Goal: Task Accomplishment & Management: Manage account settings

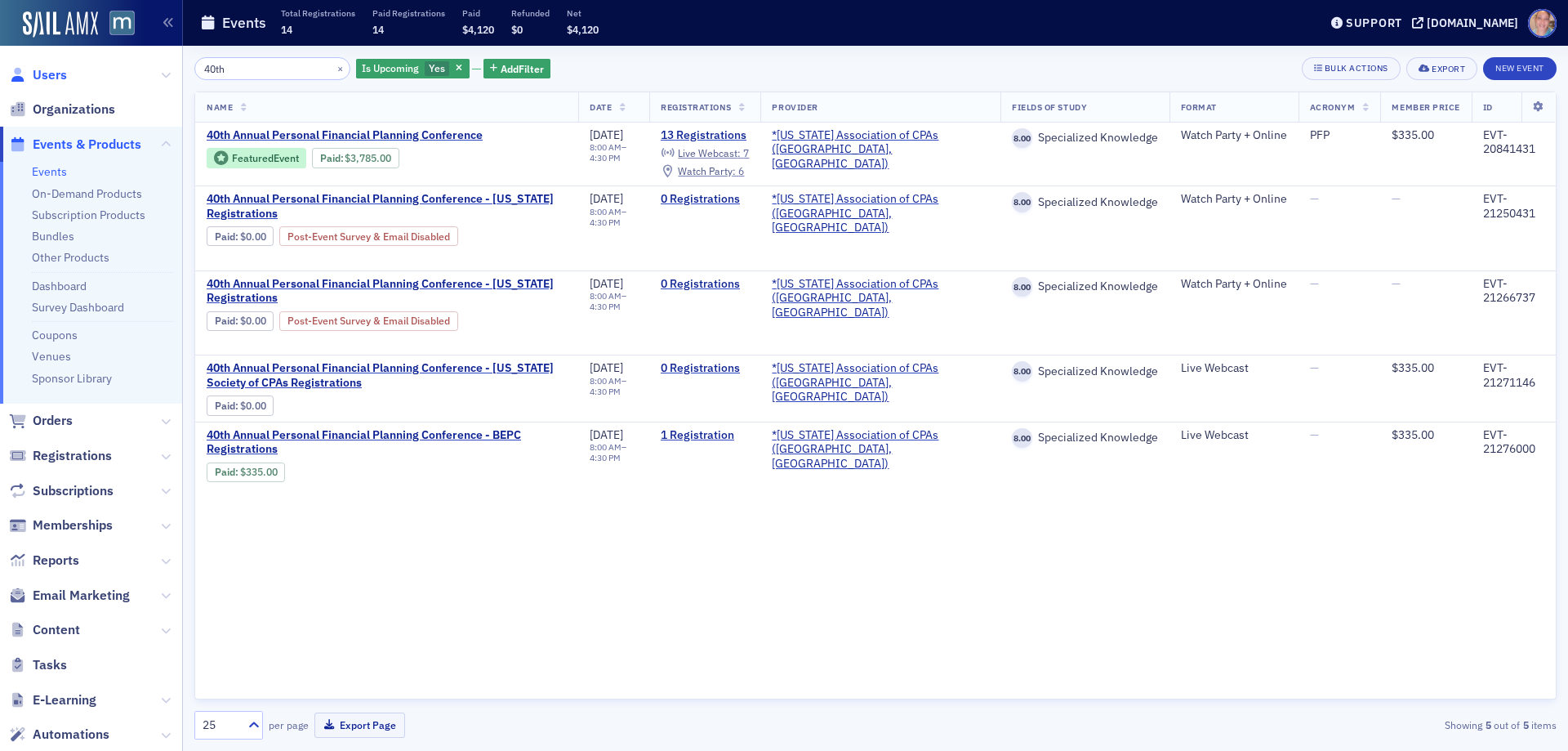
click at [57, 74] on span "Users" at bounding box center [50, 75] width 34 height 18
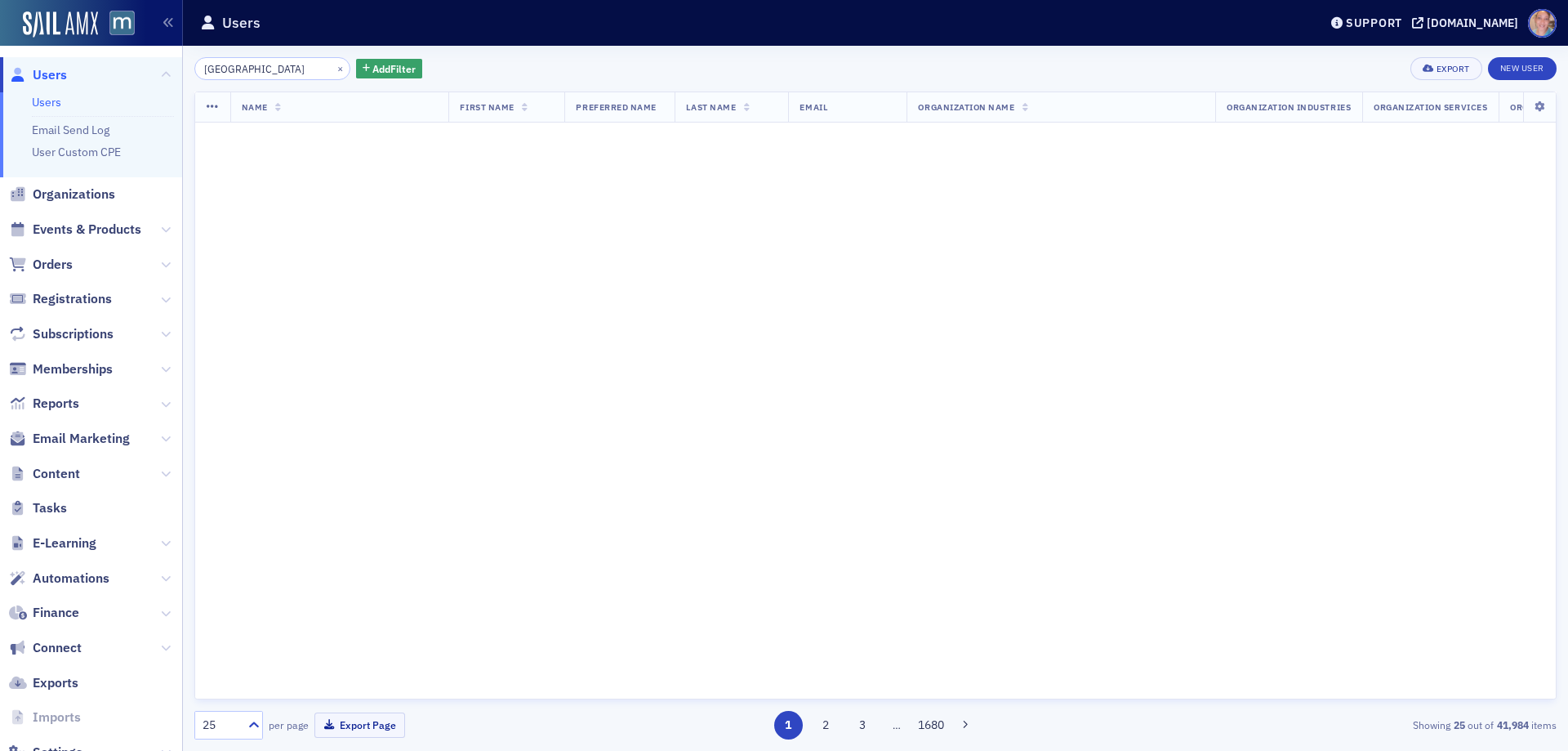
type input "[GEOGRAPHIC_DATA]"
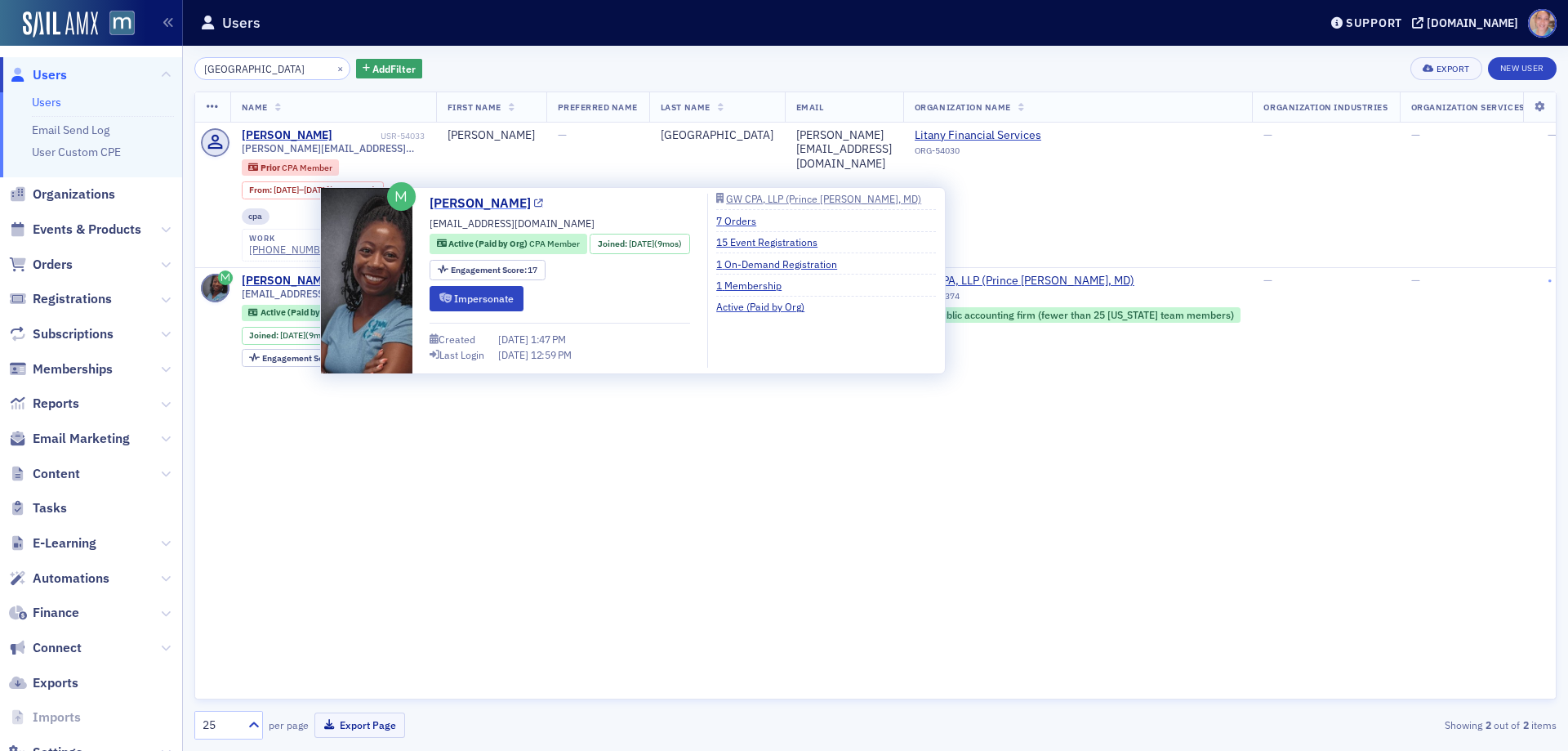
click at [451, 205] on link "[PERSON_NAME]" at bounding box center [486, 203] width 113 height 20
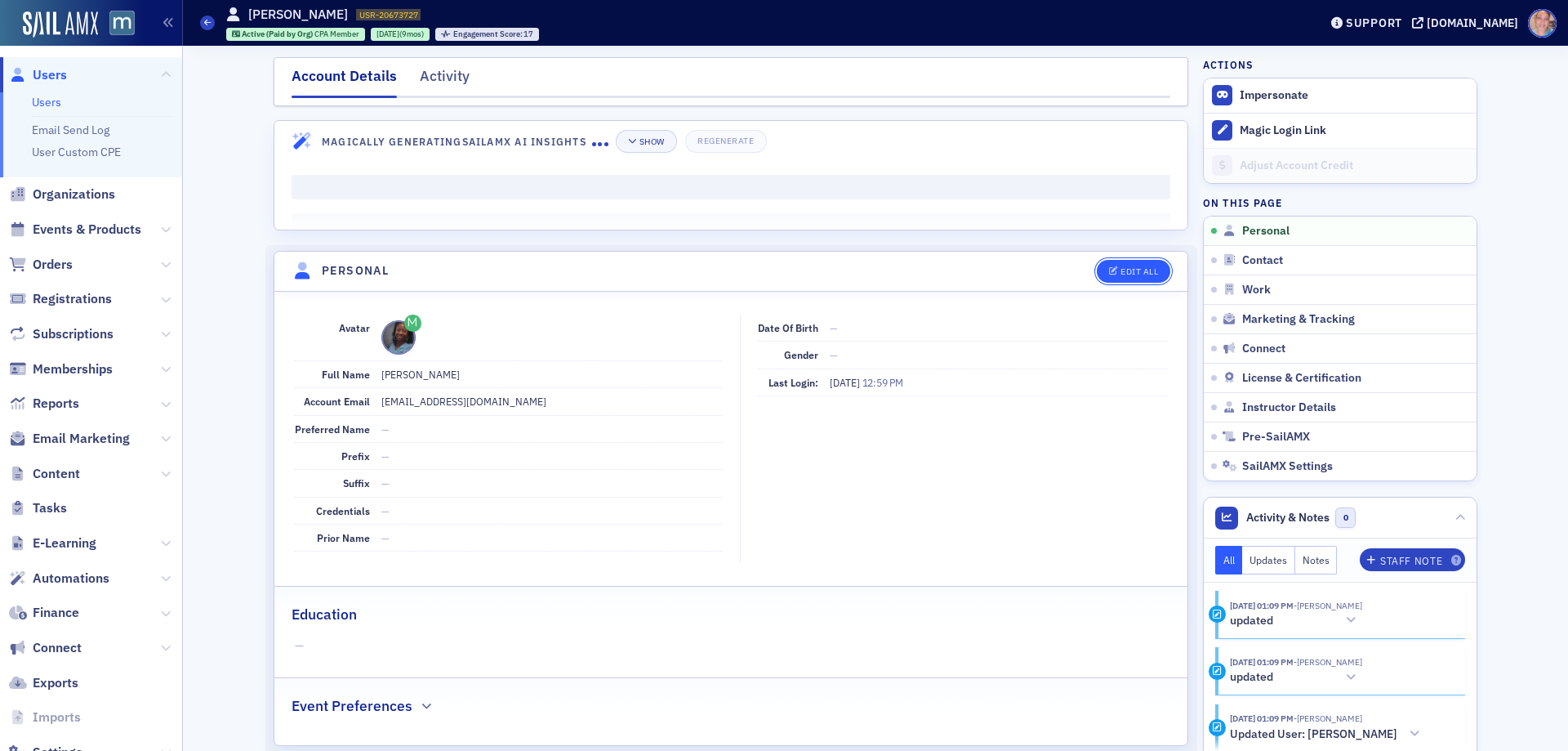
click at [1132, 269] on div "Edit All" at bounding box center [1138, 271] width 37 height 9
select select "US"
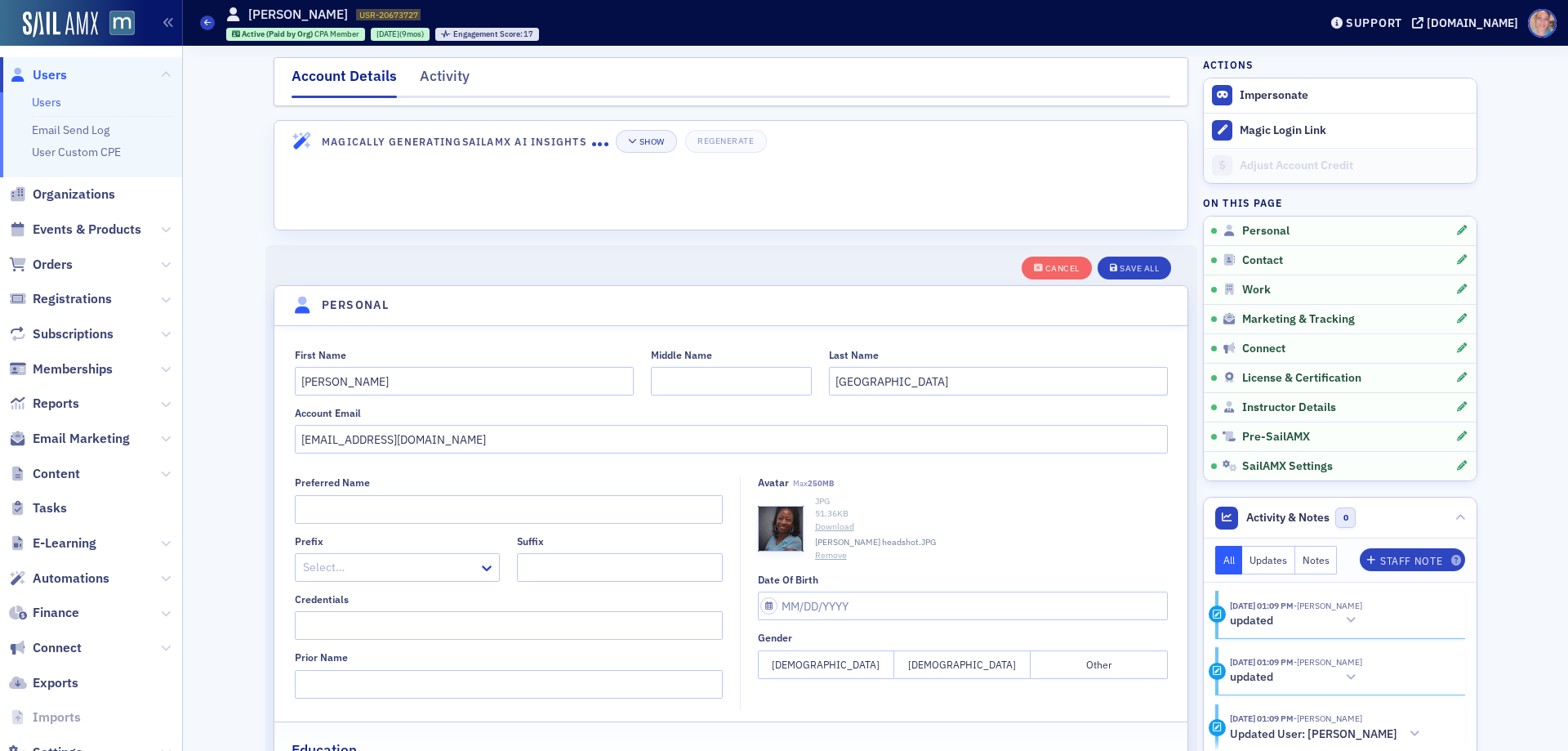
scroll to position [190, 0]
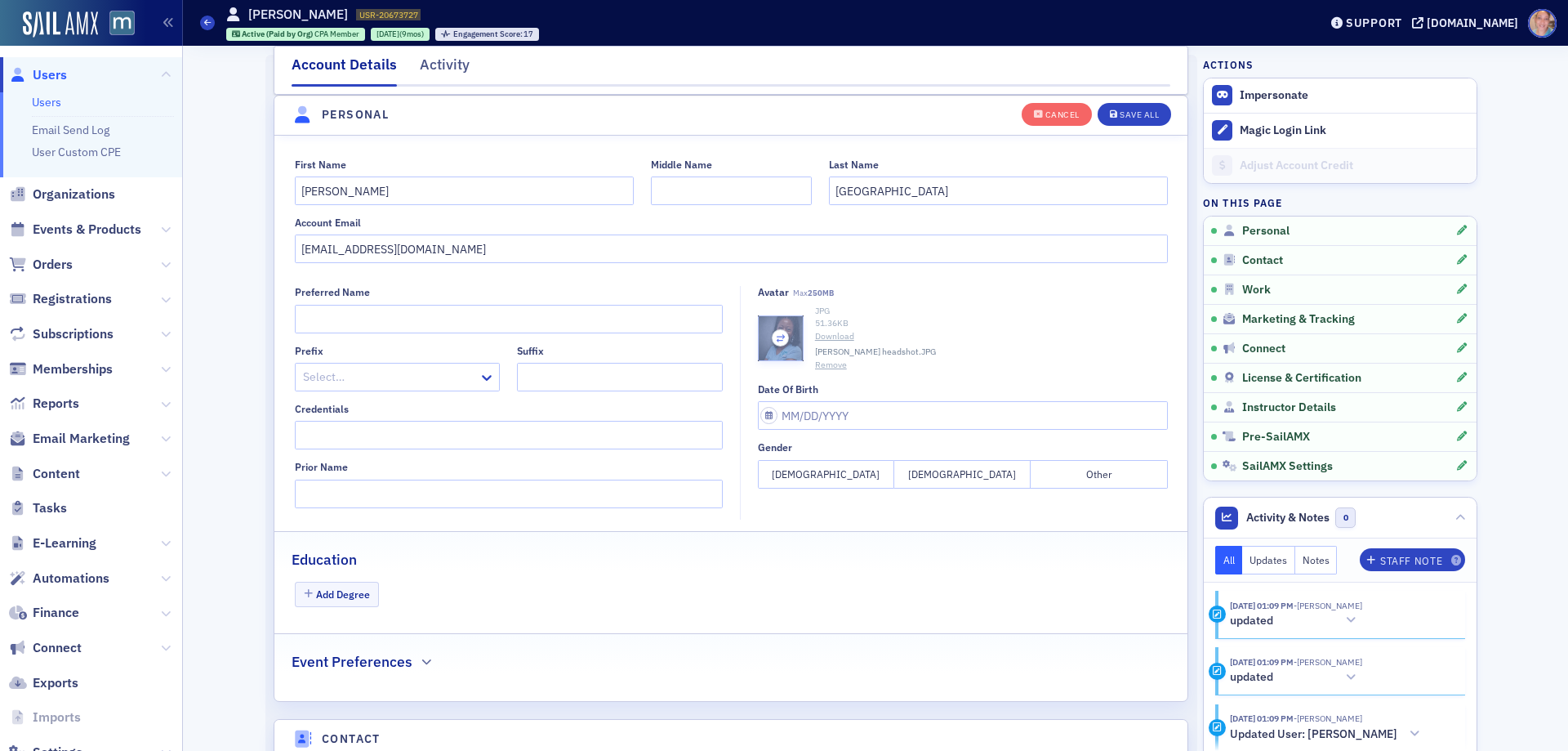
click at [774, 336] on icon "button" at bounding box center [780, 338] width 15 height 15
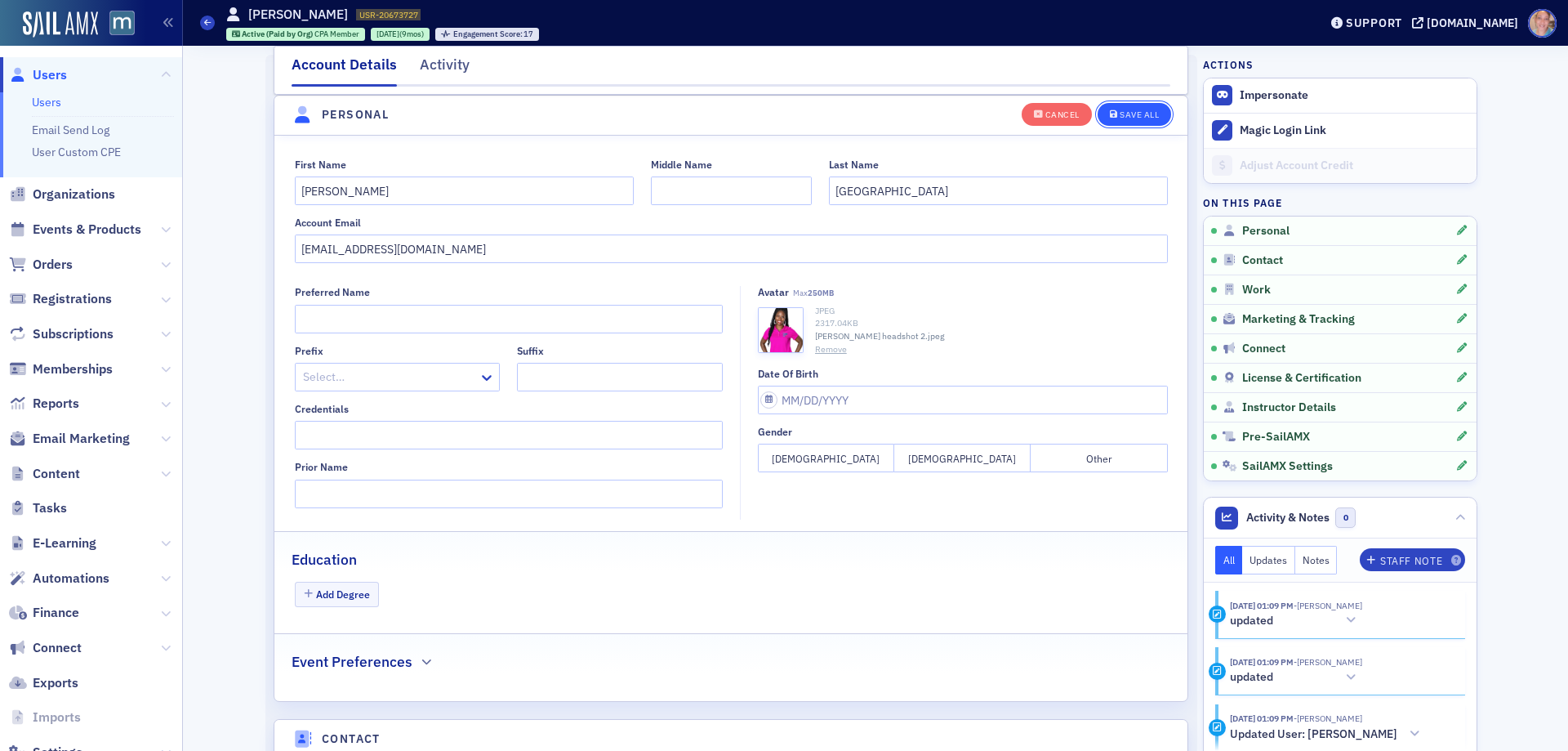
click at [1131, 107] on button "Save All" at bounding box center [1134, 113] width 74 height 23
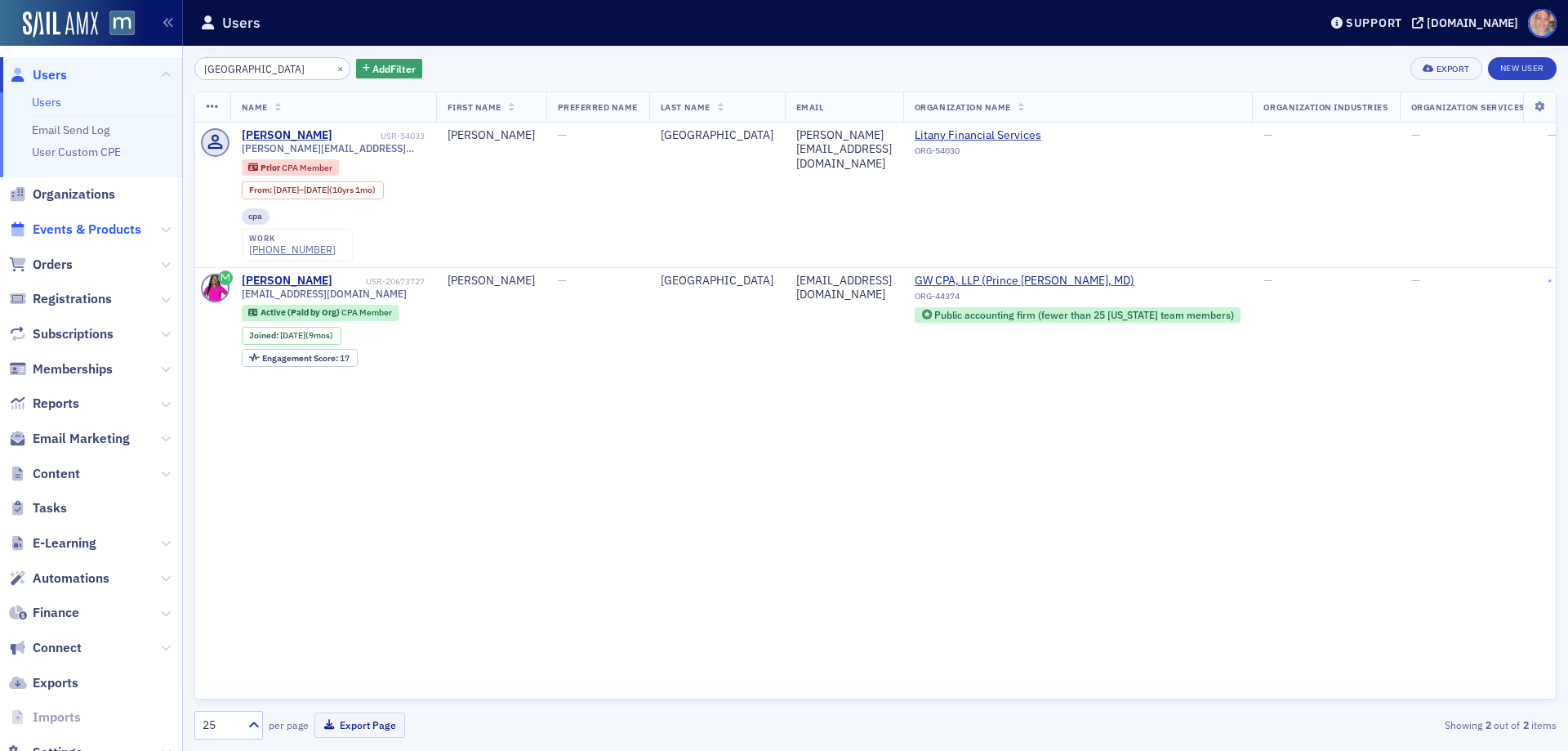
click at [107, 228] on span "Events & Products" at bounding box center [87, 230] width 108 height 18
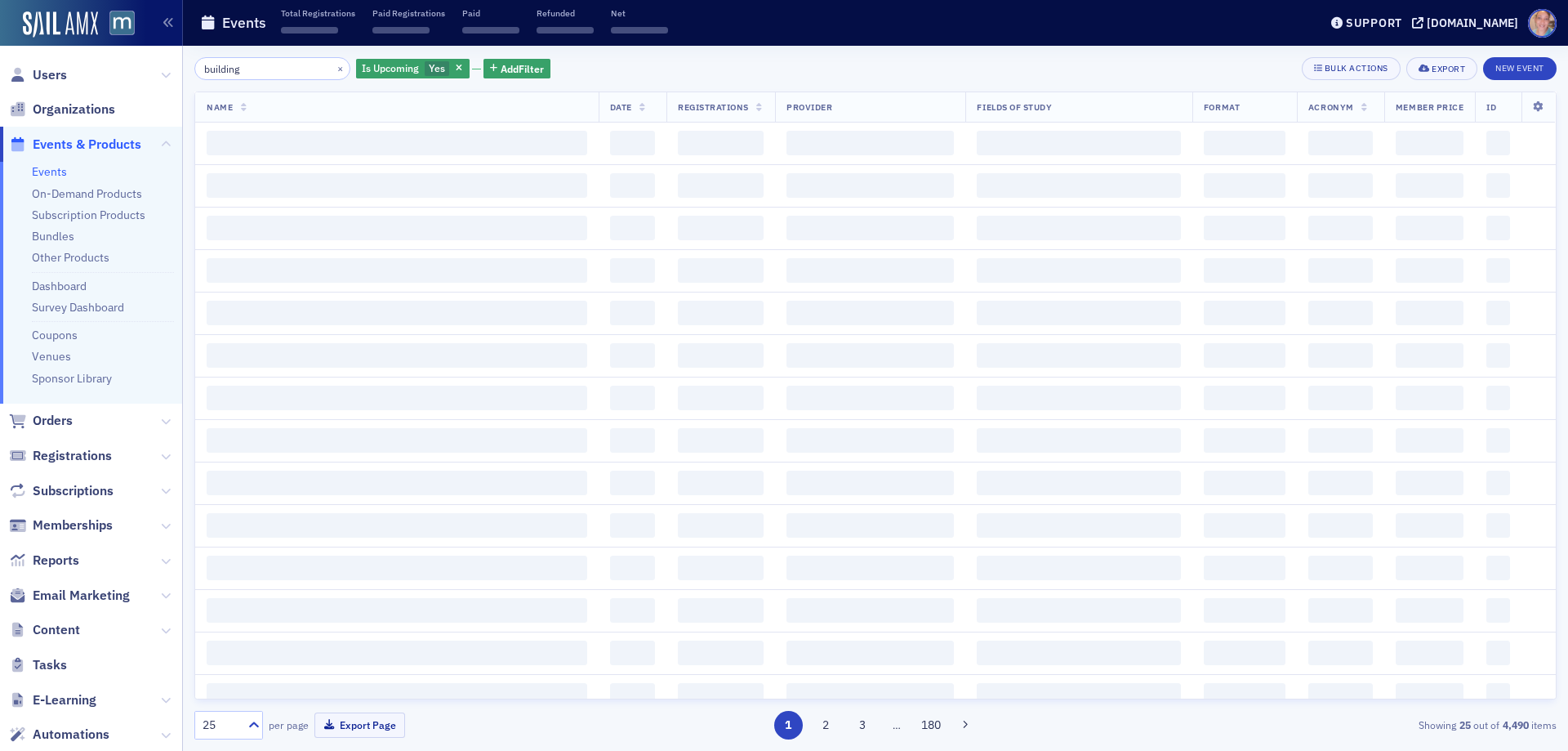
type input "building"
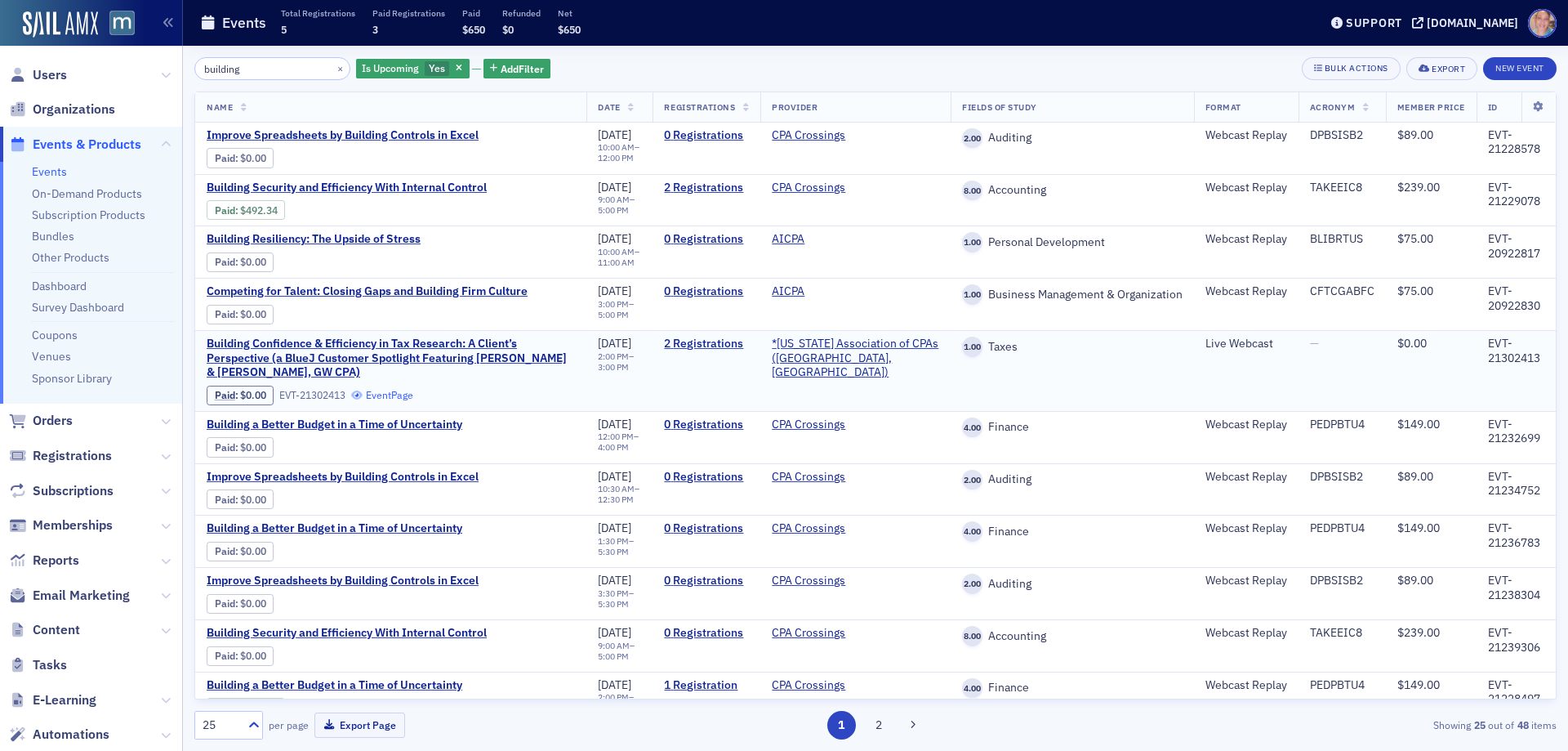
click at [401, 392] on link "Event Page" at bounding box center [382, 395] width 62 height 12
